Goal: Find contact information: Find contact information

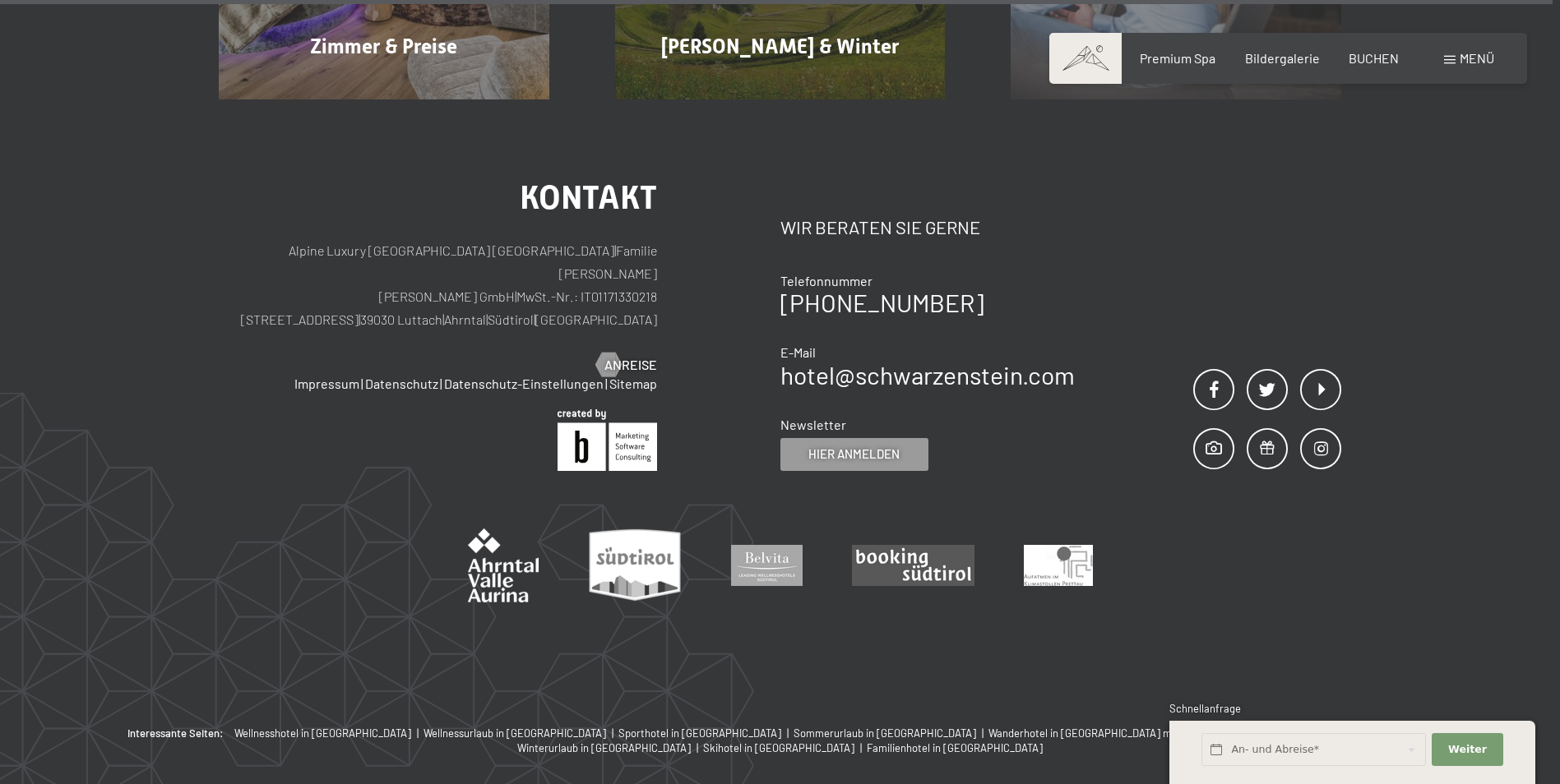
scroll to position [8273, 0]
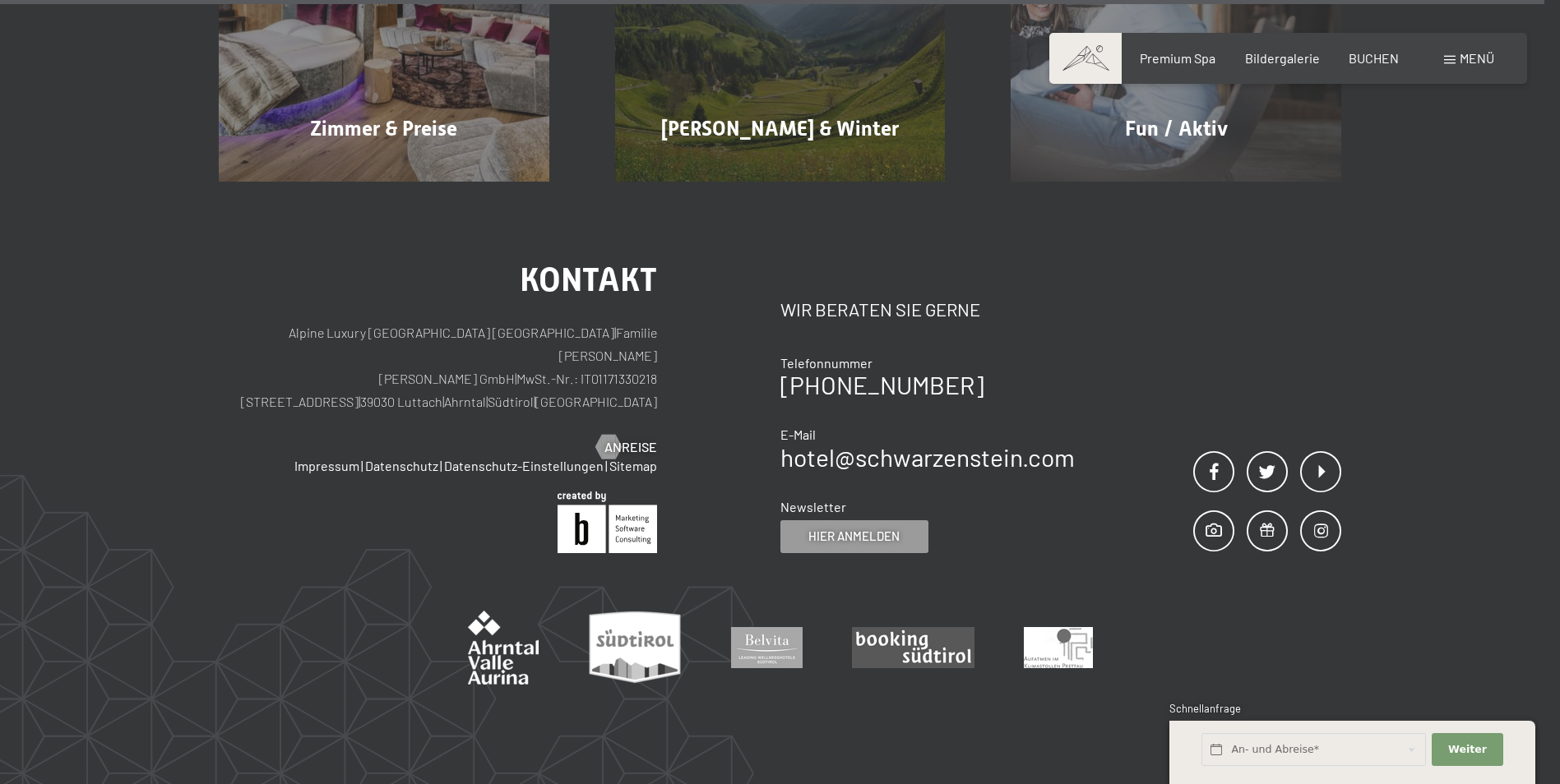
drag, startPoint x: 579, startPoint y: 278, endPoint x: 660, endPoint y: 285, distance: 81.3
click at [660, 285] on div "Kontakt Alpine Luxury SPA Resort SCHWARZENSTEIN | Familie Zimmerhofer Otmar Zim…" at bounding box center [499, 408] width 562 height 289
copy p "IT01171330218"
click at [1377, 253] on div "Kontakt Alpine Luxury [GEOGRAPHIC_DATA] SCHWARZENSTEIN | Familie [PERSON_NAME] …" at bounding box center [780, 495] width 1560 height 627
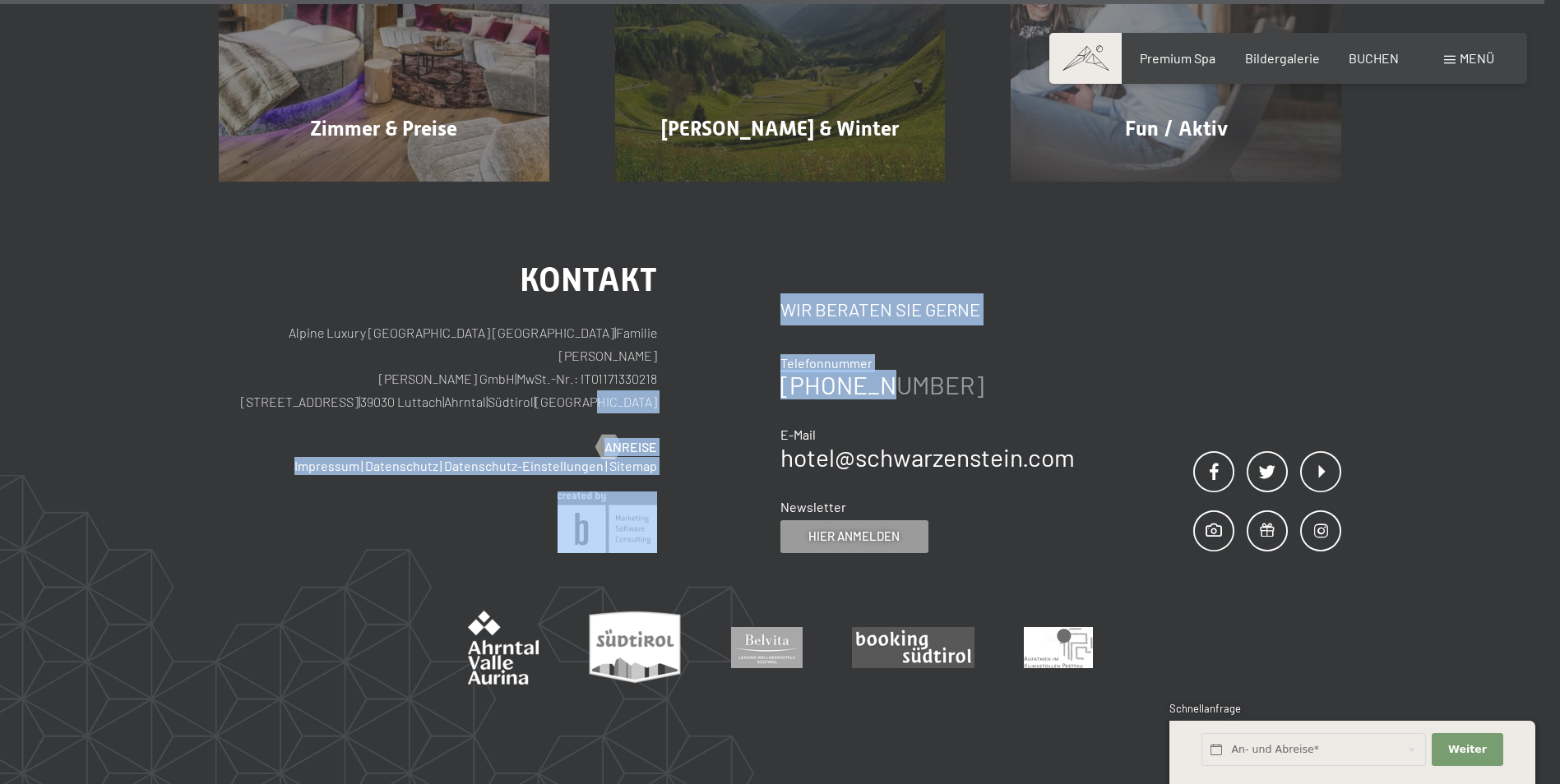
drag, startPoint x: 770, startPoint y: 308, endPoint x: 866, endPoint y: 308, distance: 96.0
click at [866, 308] on div "Kontakt Alpine Luxury [GEOGRAPHIC_DATA] SCHWARZENSTEIN | Familie [PERSON_NAME] …" at bounding box center [779, 408] width 1122 height 289
drag, startPoint x: 866, startPoint y: 308, endPoint x: 1054, endPoint y: 327, distance: 189.0
click at [1066, 354] on div "Telefonnummer +39 0474 674100 E-Mail hotel@ no-spam. schwarzenstein. no-spam. c…" at bounding box center [928, 412] width 294 height 115
drag, startPoint x: 777, startPoint y: 307, endPoint x: 840, endPoint y: 308, distance: 63.0
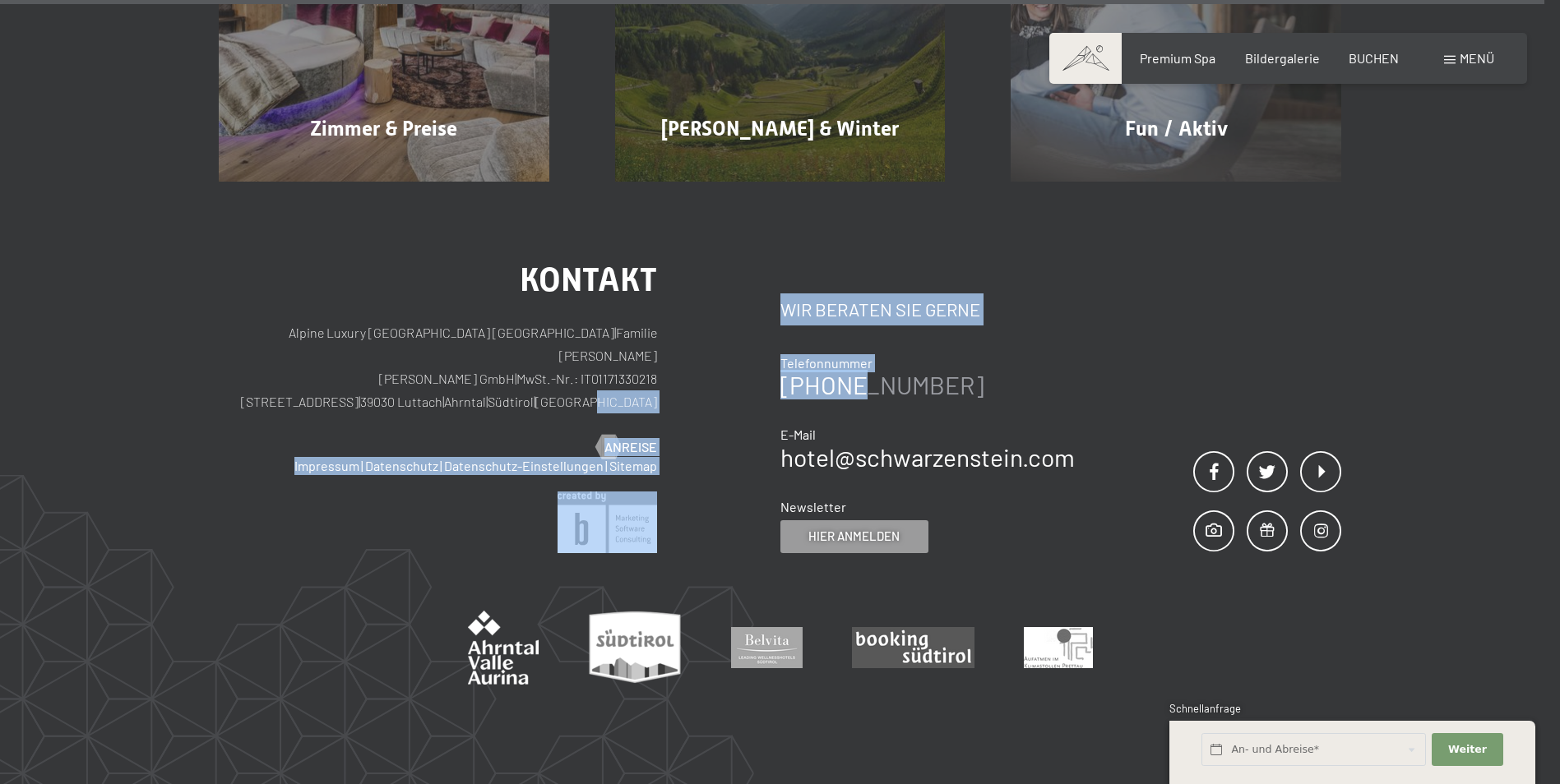
click at [840, 308] on div "Kontakt Alpine Luxury [GEOGRAPHIC_DATA] SCHWARZENSTEIN | Familie [PERSON_NAME] …" at bounding box center [779, 408] width 1122 height 289
drag, startPoint x: 840, startPoint y: 308, endPoint x: 994, endPoint y: 303, distance: 154.1
click at [994, 373] on div "[PHONE_NUMBER]" at bounding box center [928, 385] width 294 height 24
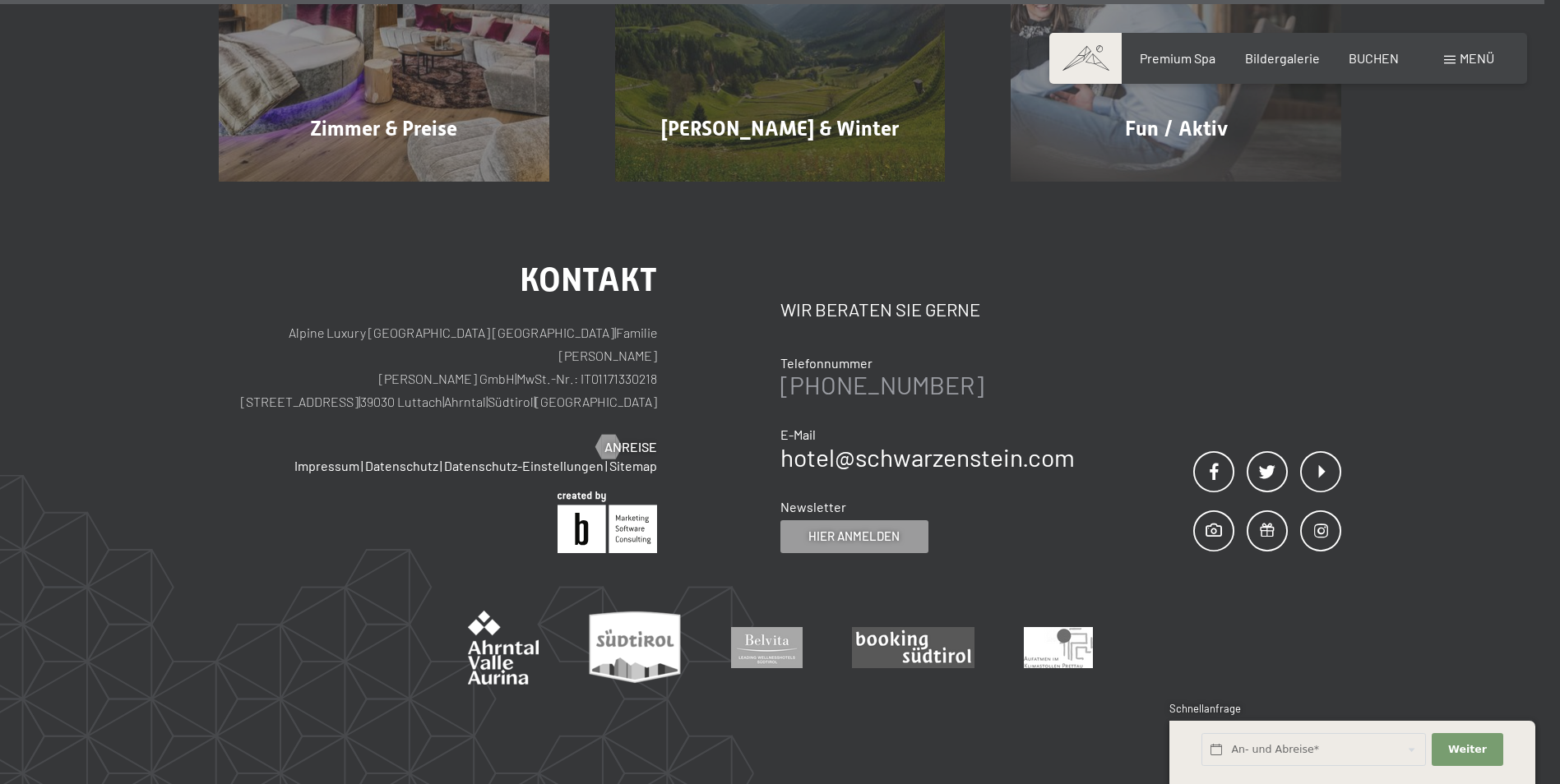
drag, startPoint x: 958, startPoint y: 309, endPoint x: 786, endPoint y: 304, distance: 172.1
click at [786, 373] on div "[PHONE_NUMBER]" at bounding box center [928, 385] width 294 height 24
copy link "[PHONE_NUMBER]"
click at [1474, 198] on div "Kontakt Alpine Luxury [GEOGRAPHIC_DATA] SCHWARZENSTEIN | Familie [PERSON_NAME] …" at bounding box center [780, 495] width 1560 height 627
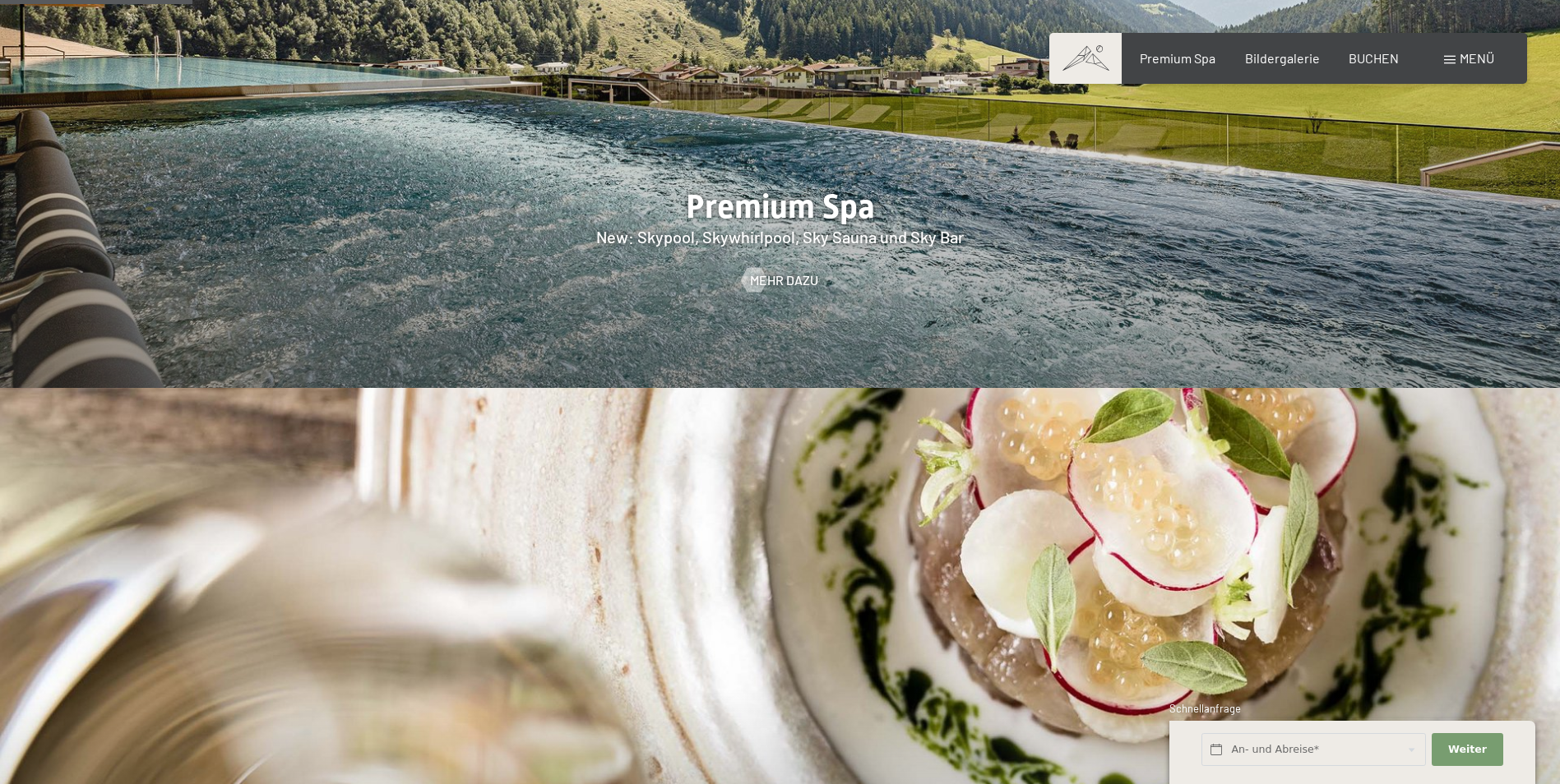
scroll to position [0, 0]
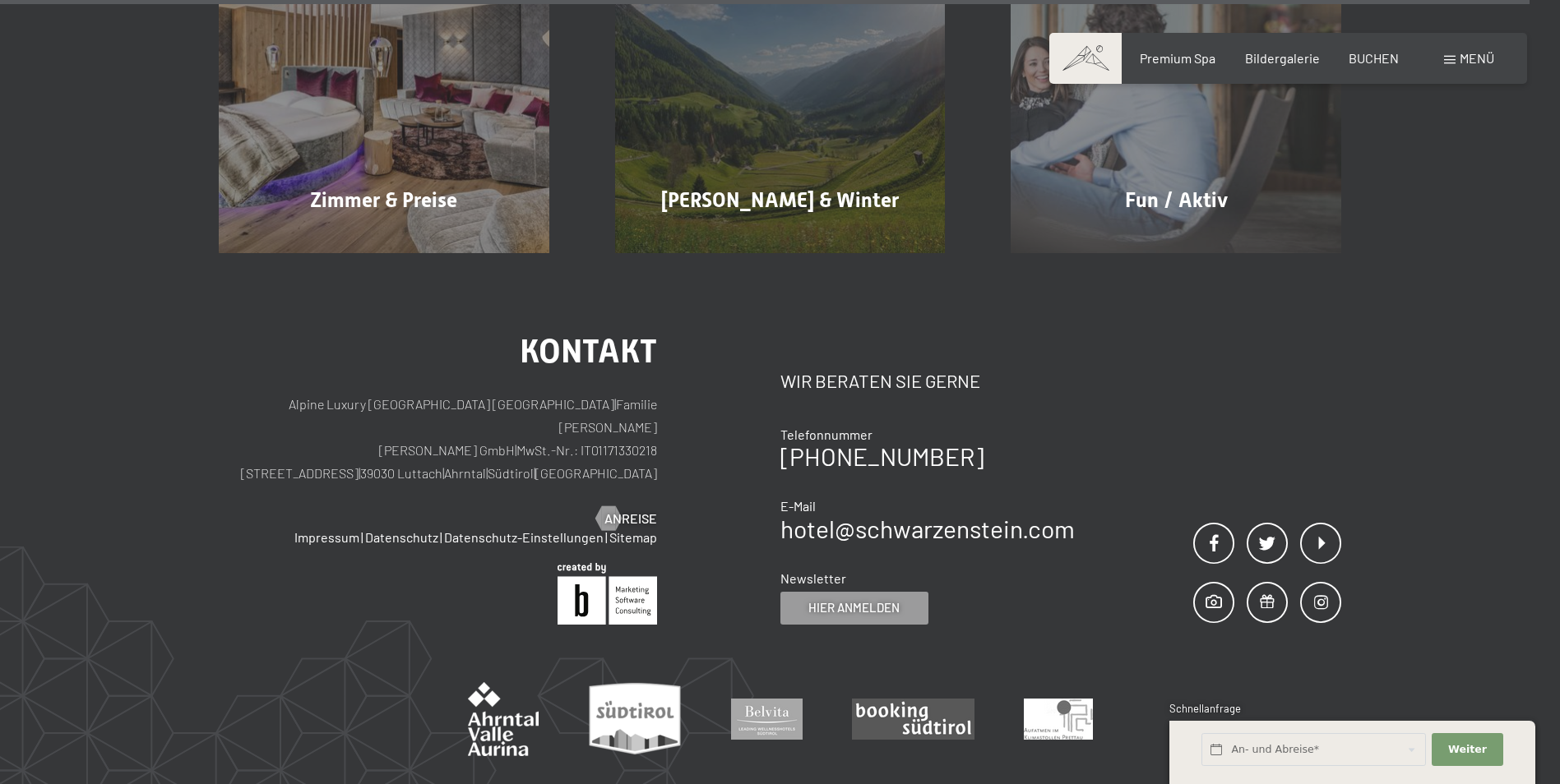
scroll to position [8192, 0]
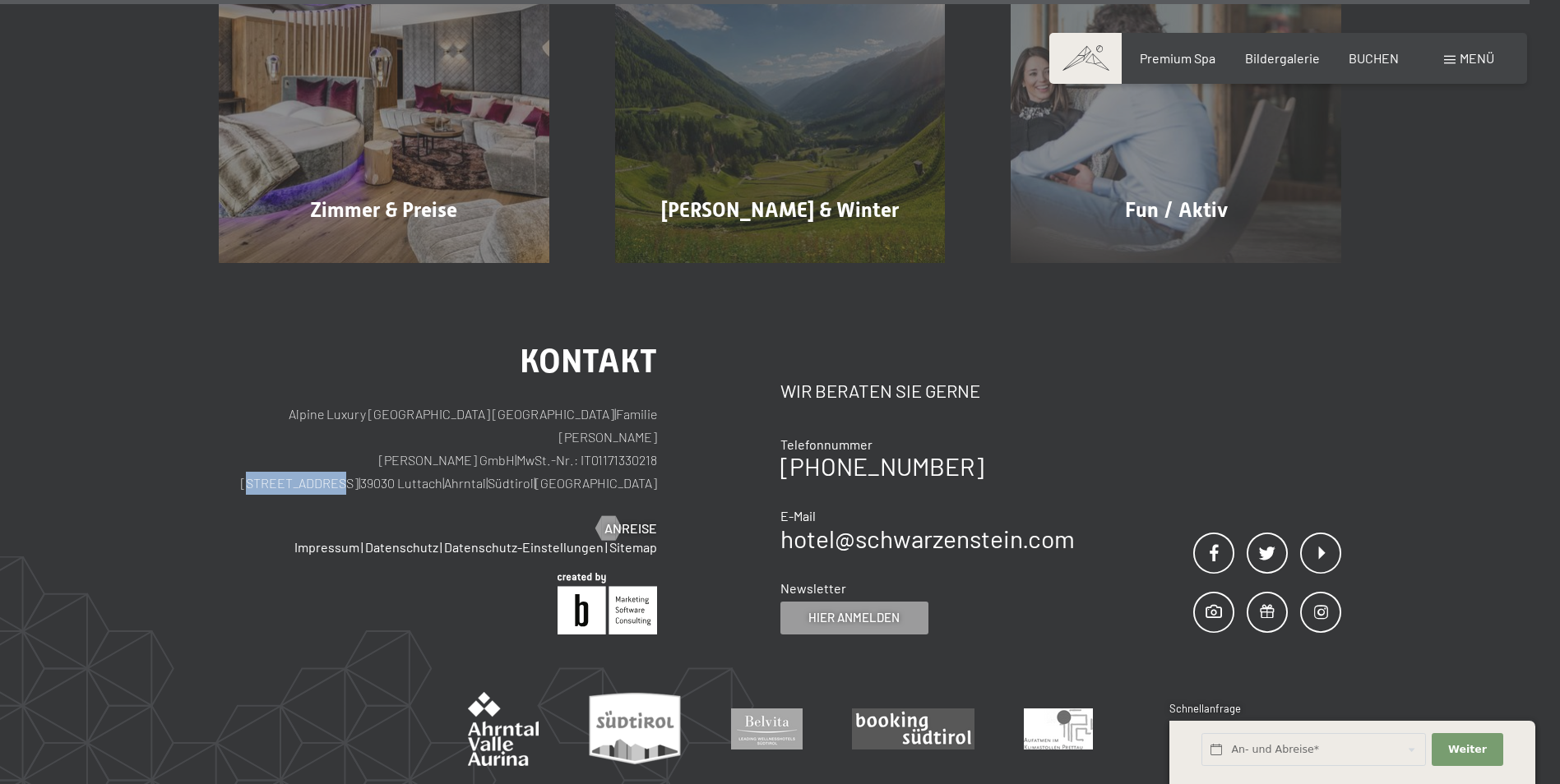
drag, startPoint x: 355, startPoint y: 381, endPoint x: 425, endPoint y: 388, distance: 70.3
click at [425, 402] on p "Alpine Luxury [GEOGRAPHIC_DATA] SCHWARZENSTEIN | Familie [PERSON_NAME] [PERSON_…" at bounding box center [438, 448] width 438 height 92
copy p "[STREET_ADDRESS]"
click at [104, 418] on div "Kontakt Alpine Luxury [GEOGRAPHIC_DATA] SCHWARZENSTEIN | Familie [PERSON_NAME] …" at bounding box center [780, 576] width 1560 height 627
drag, startPoint x: 473, startPoint y: 382, endPoint x: 514, endPoint y: 389, distance: 41.6
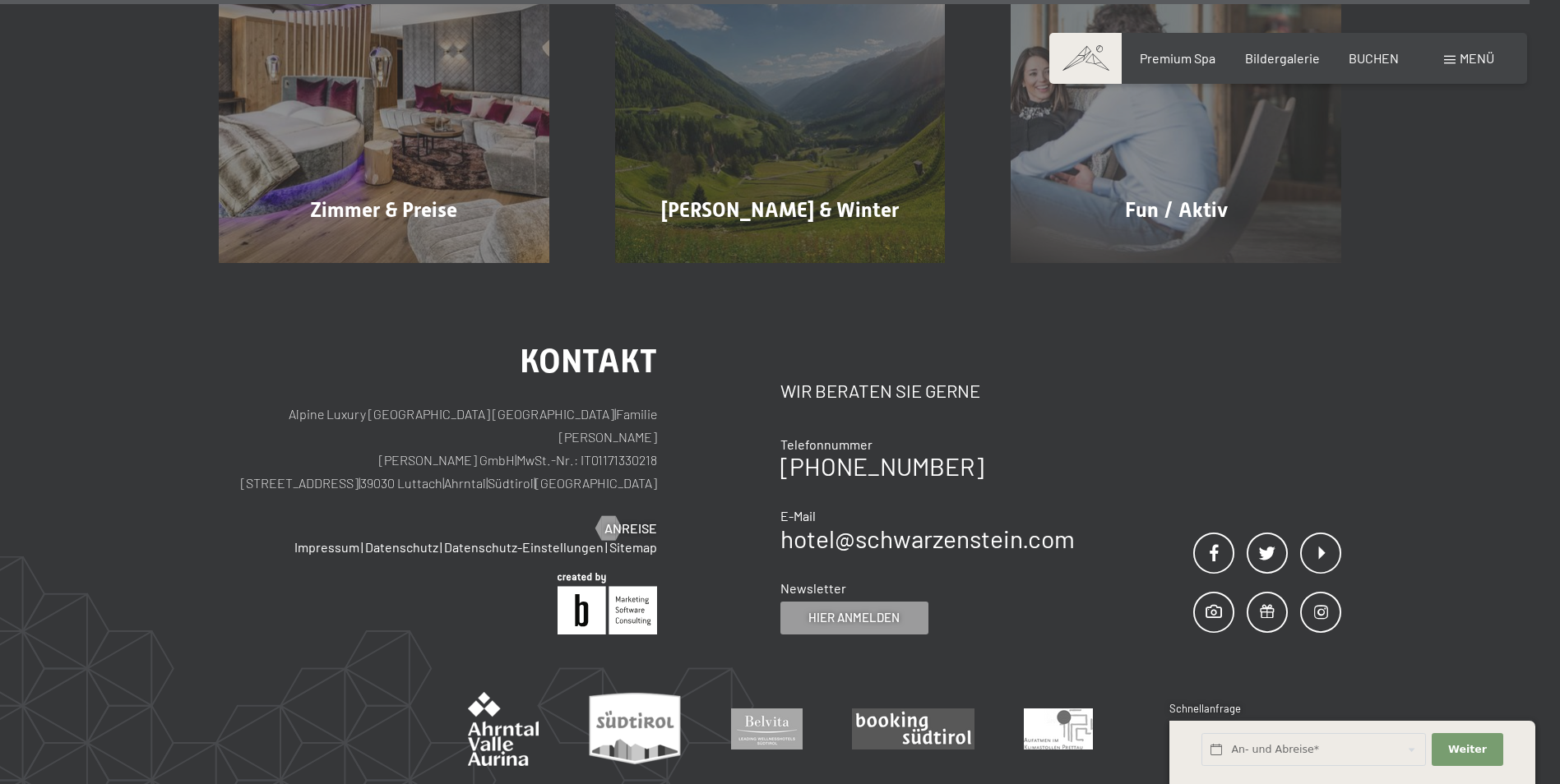
click at [514, 402] on p "Alpine Luxury [GEOGRAPHIC_DATA] SCHWARZENSTEIN | Familie [PERSON_NAME] [PERSON_…" at bounding box center [438, 448] width 438 height 92
copy p "Luttach"
click at [65, 389] on div "Kontakt Alpine Luxury [GEOGRAPHIC_DATA] SCHWARZENSTEIN | Familie [PERSON_NAME] …" at bounding box center [780, 576] width 1560 height 627
drag, startPoint x: 434, startPoint y: 382, endPoint x: 467, endPoint y: 381, distance: 33.0
click at [467, 402] on p "Alpine Luxury [GEOGRAPHIC_DATA] SCHWARZENSTEIN | Familie [PERSON_NAME] [PERSON_…" at bounding box center [438, 448] width 438 height 92
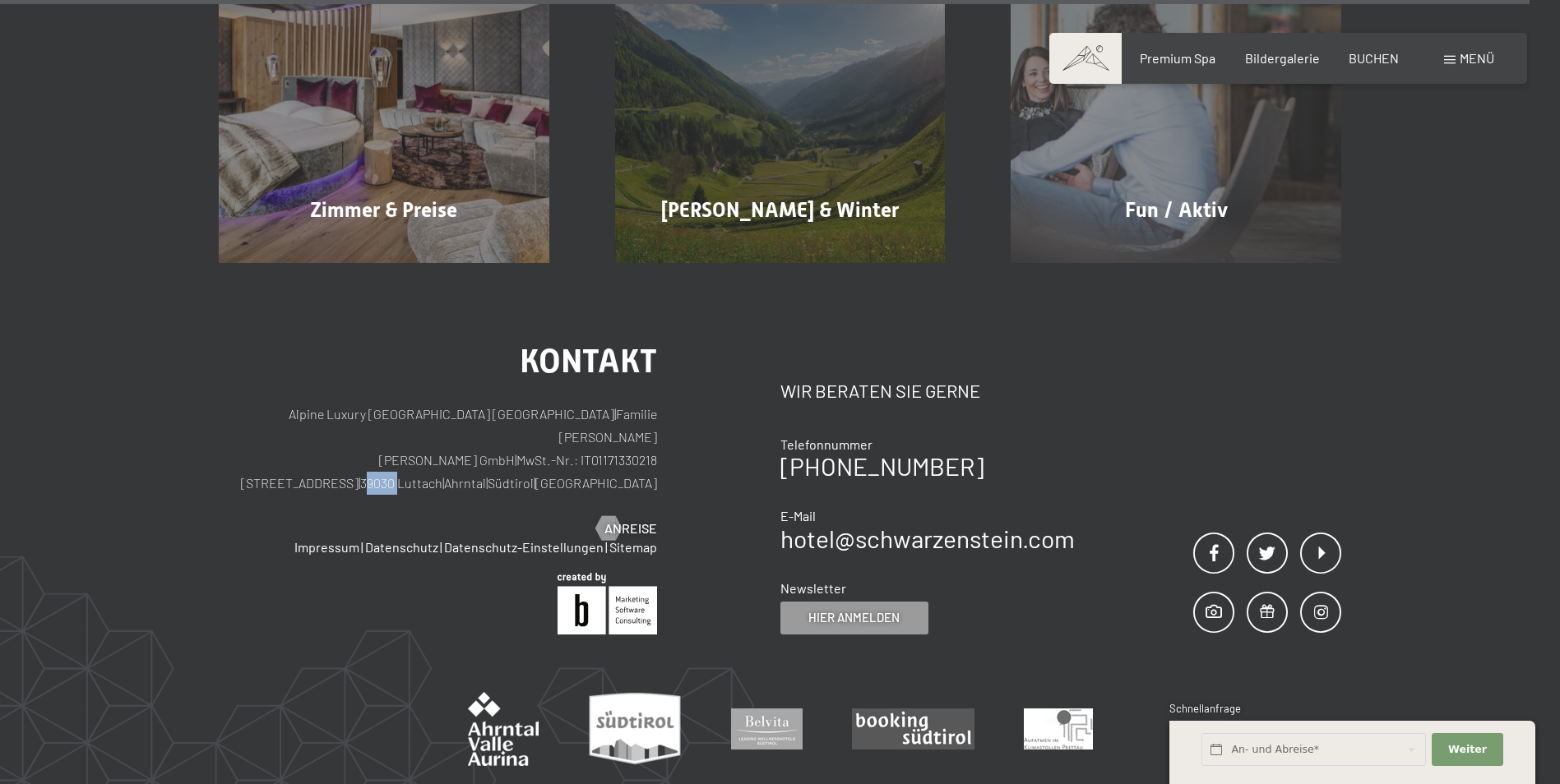
copy p "39030"
